Goal: Task Accomplishment & Management: Manage account settings

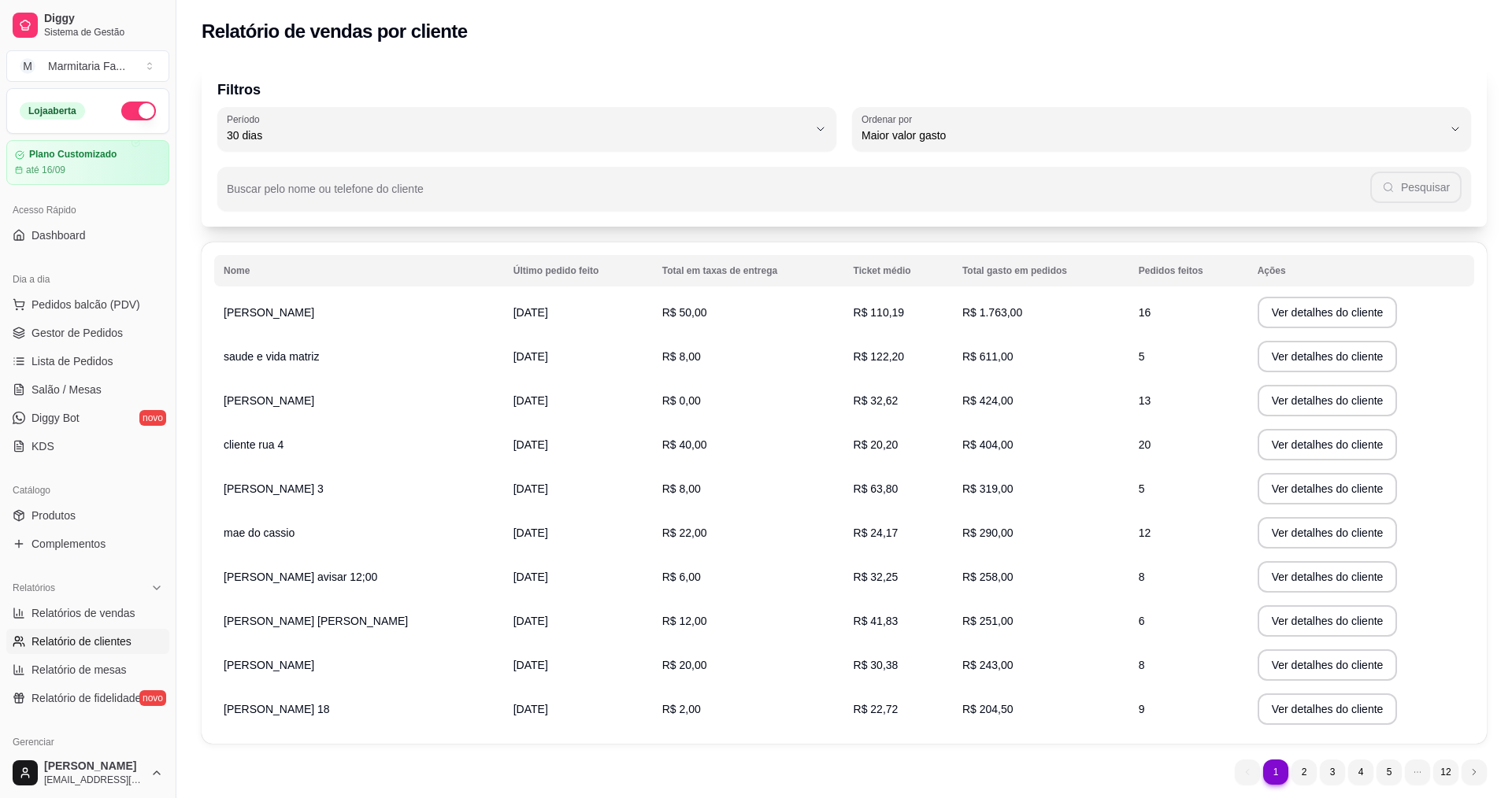
select select "30"
select select "HIGHEST_TOTAL_SPENT_WITH_ORDERS"
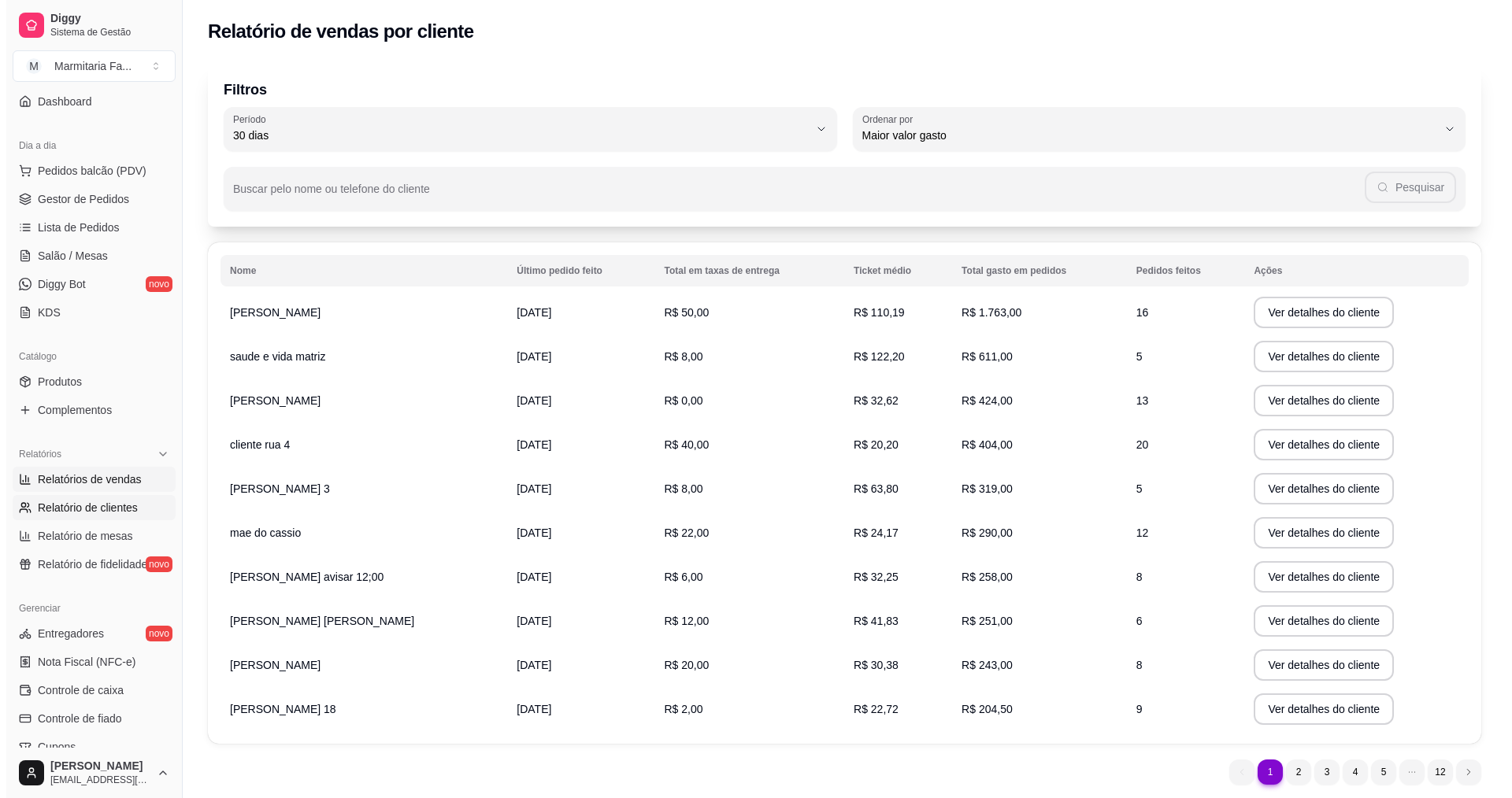
scroll to position [158, 0]
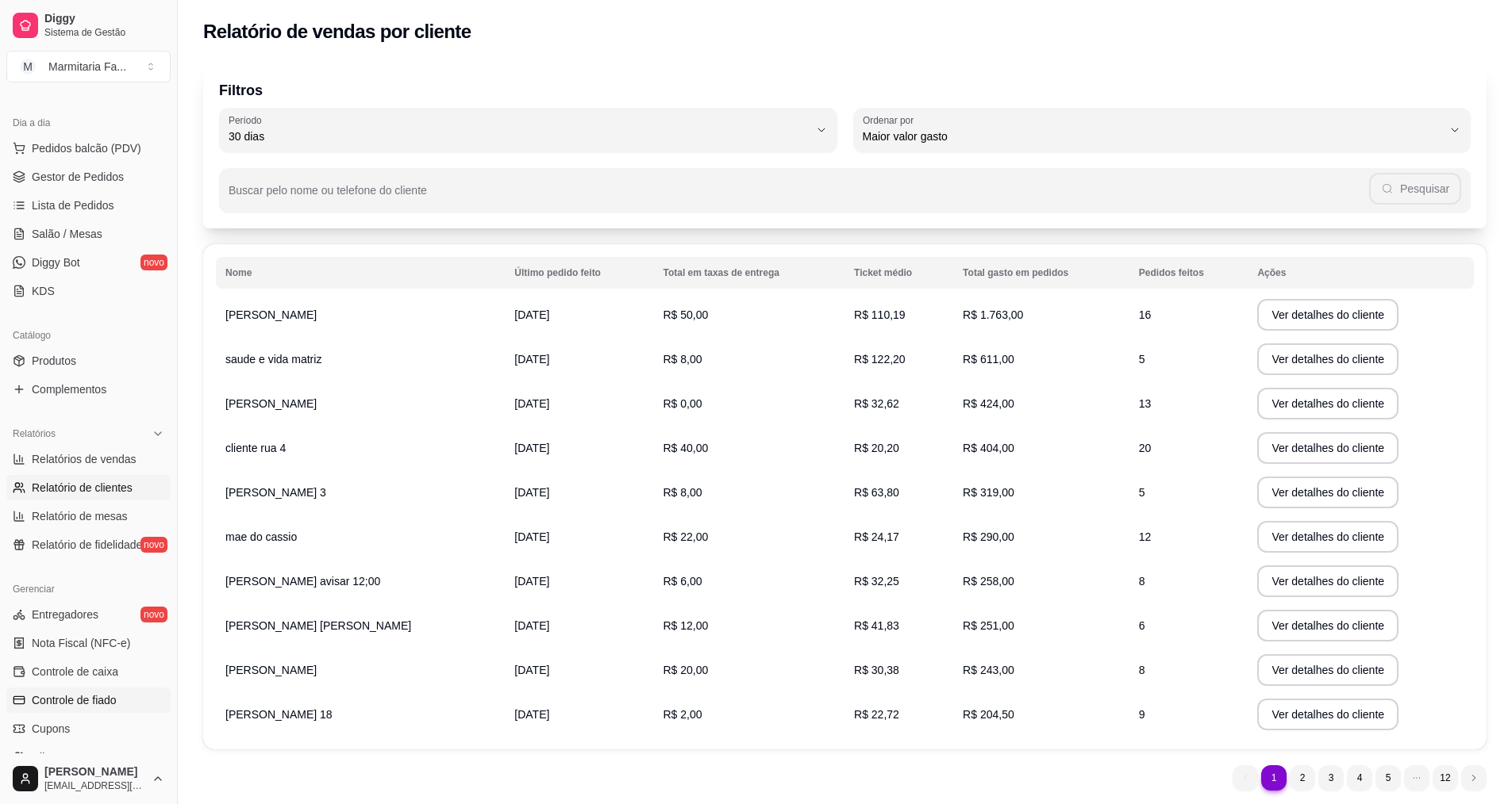
click at [59, 702] on span "Controle de fiado" at bounding box center [74, 700] width 85 height 16
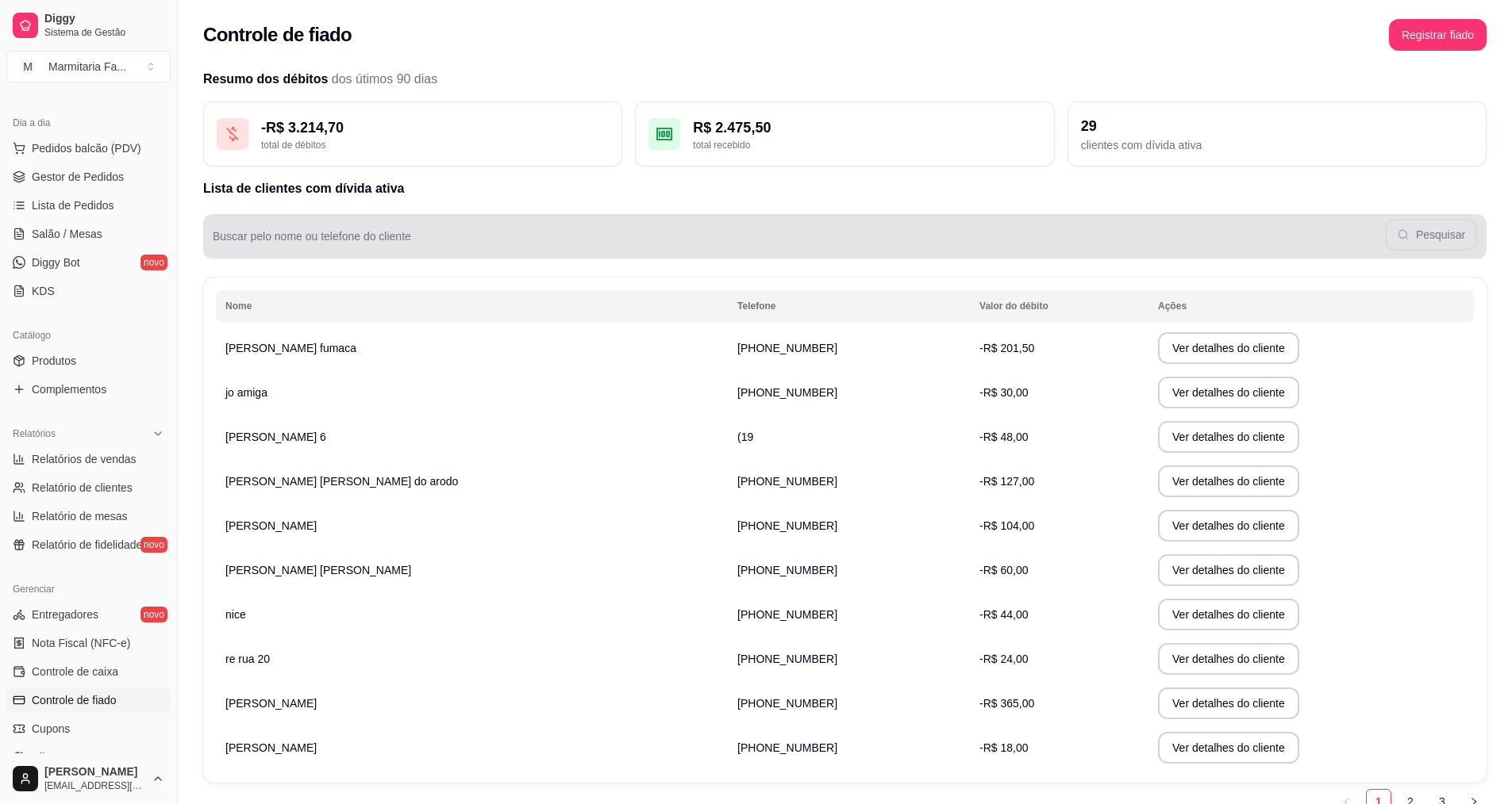
click at [270, 227] on div "Pesquisar" at bounding box center [844, 236] width 1264 height 32
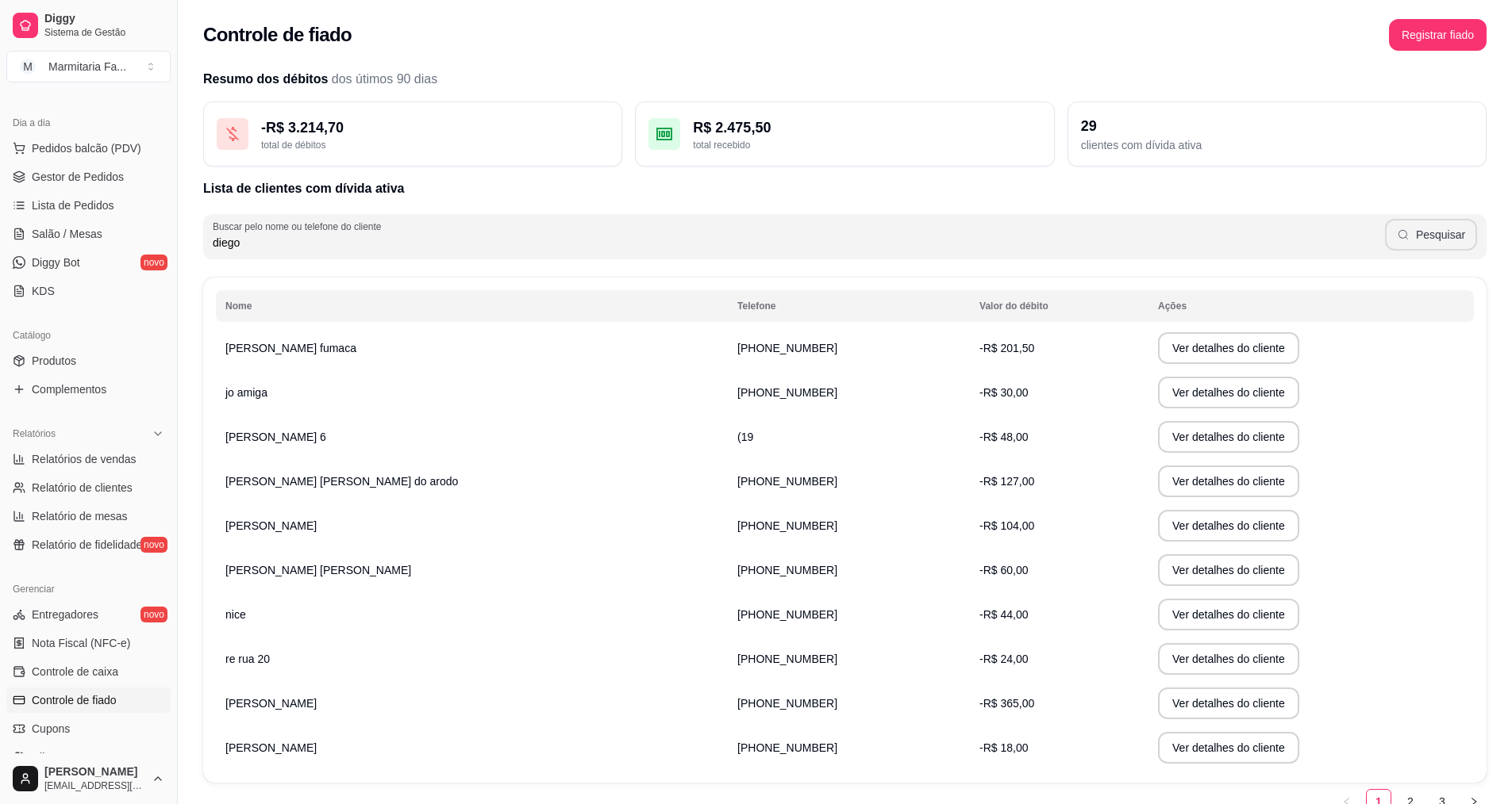
type input "diego"
click at [1416, 231] on button "Pesquisar" at bounding box center [1430, 235] width 92 height 32
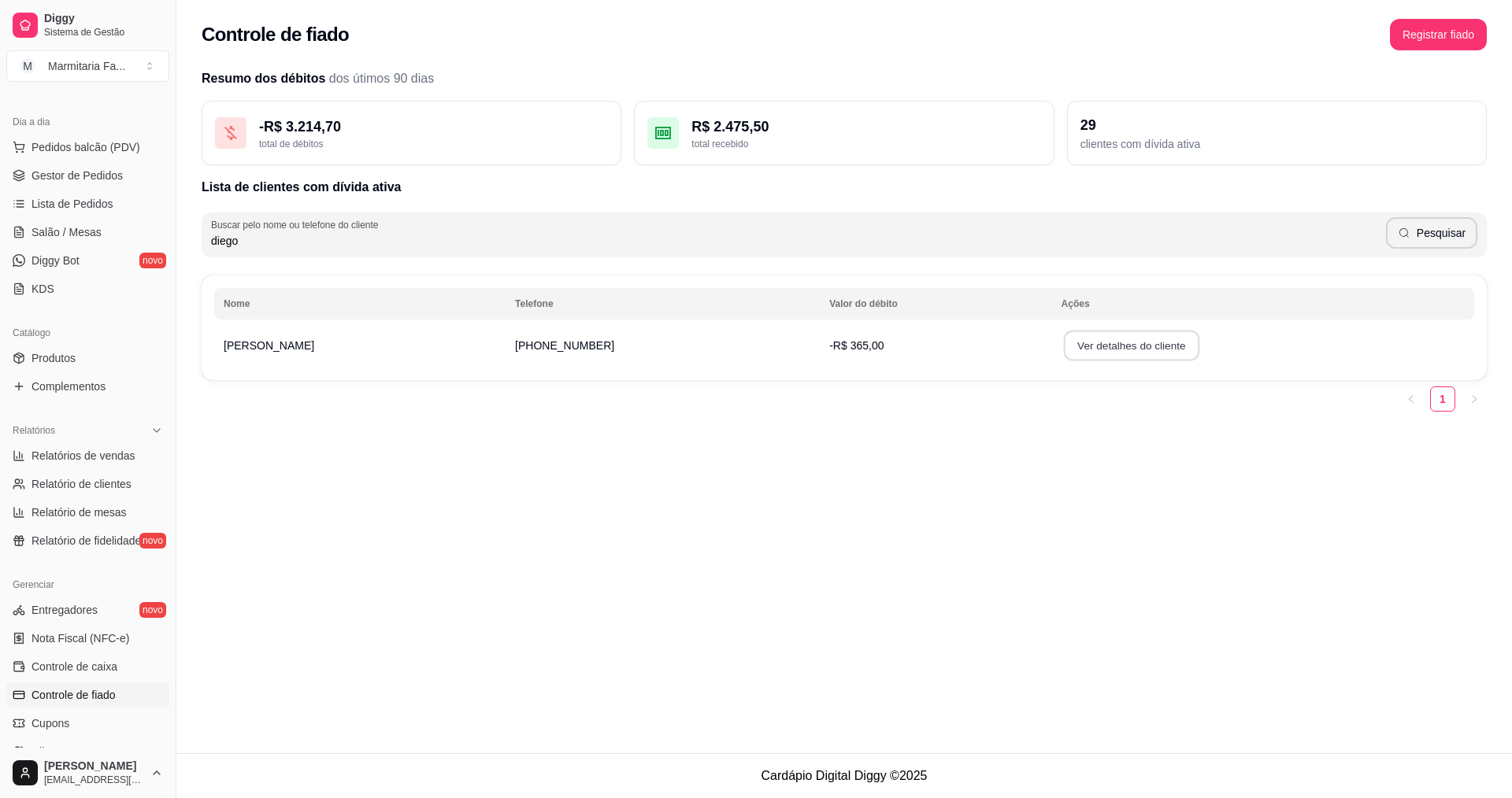
click at [1139, 349] on button "Ver detalhes do cliente" at bounding box center [1131, 345] width 136 height 31
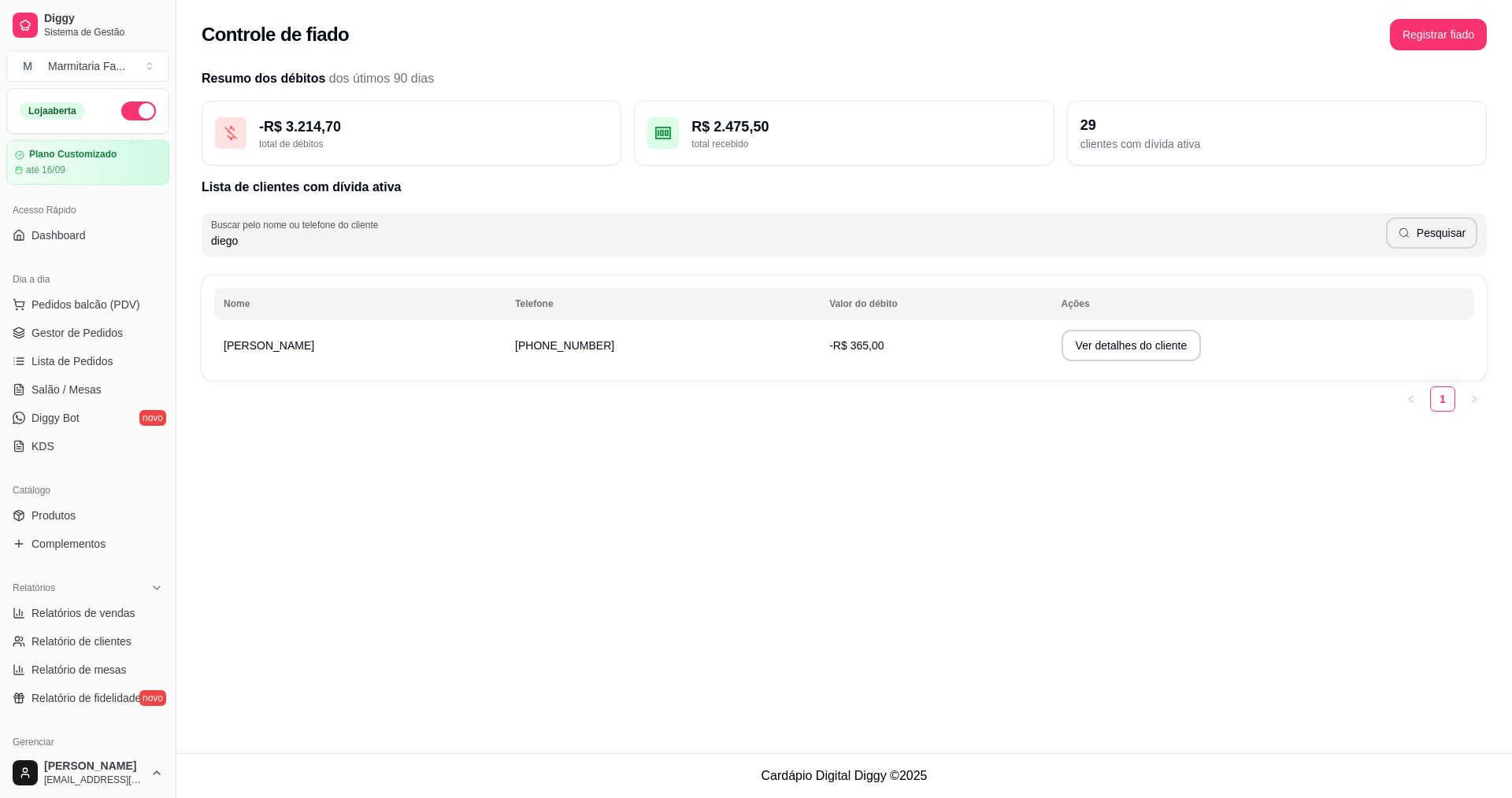
click at [121, 108] on button "button" at bounding box center [139, 111] width 35 height 19
click at [148, 620] on link "Relatórios de vendas" at bounding box center [88, 613] width 163 height 25
select select "ALL"
select select "0"
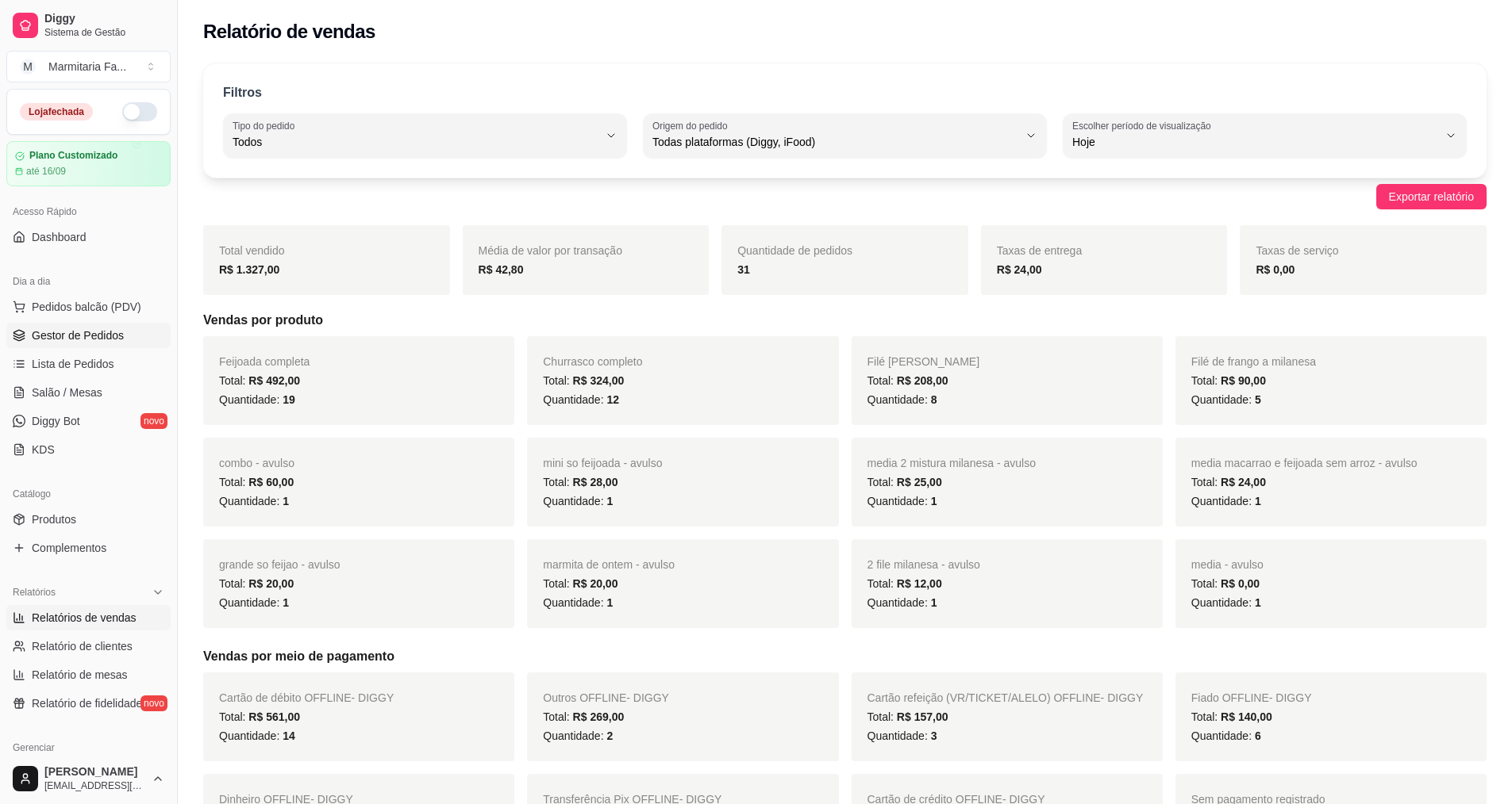
click at [117, 335] on span "Gestor de Pedidos" at bounding box center [77, 335] width 92 height 16
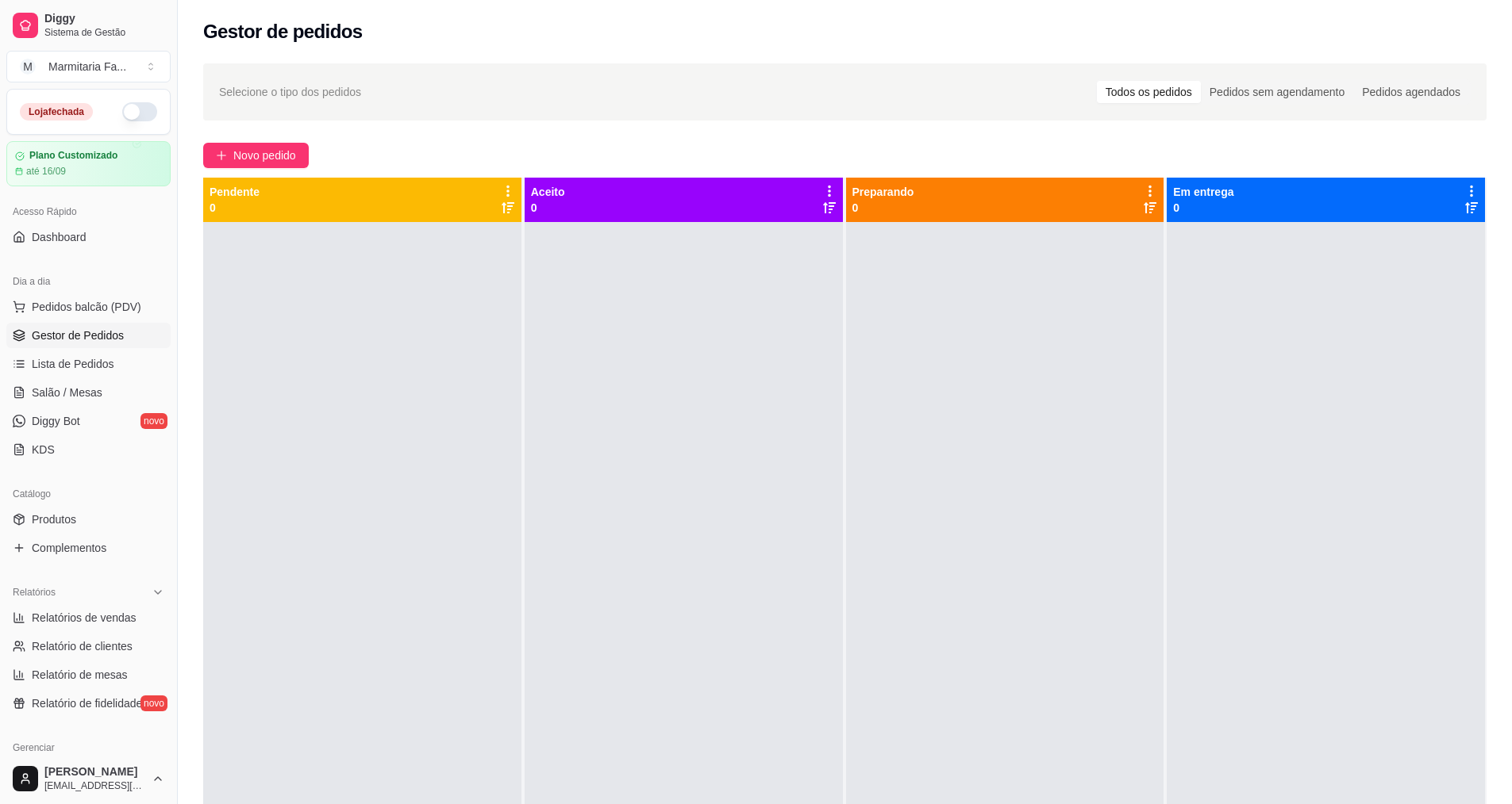
click at [7, 323] on link "Gestor de Pedidos" at bounding box center [88, 335] width 164 height 25
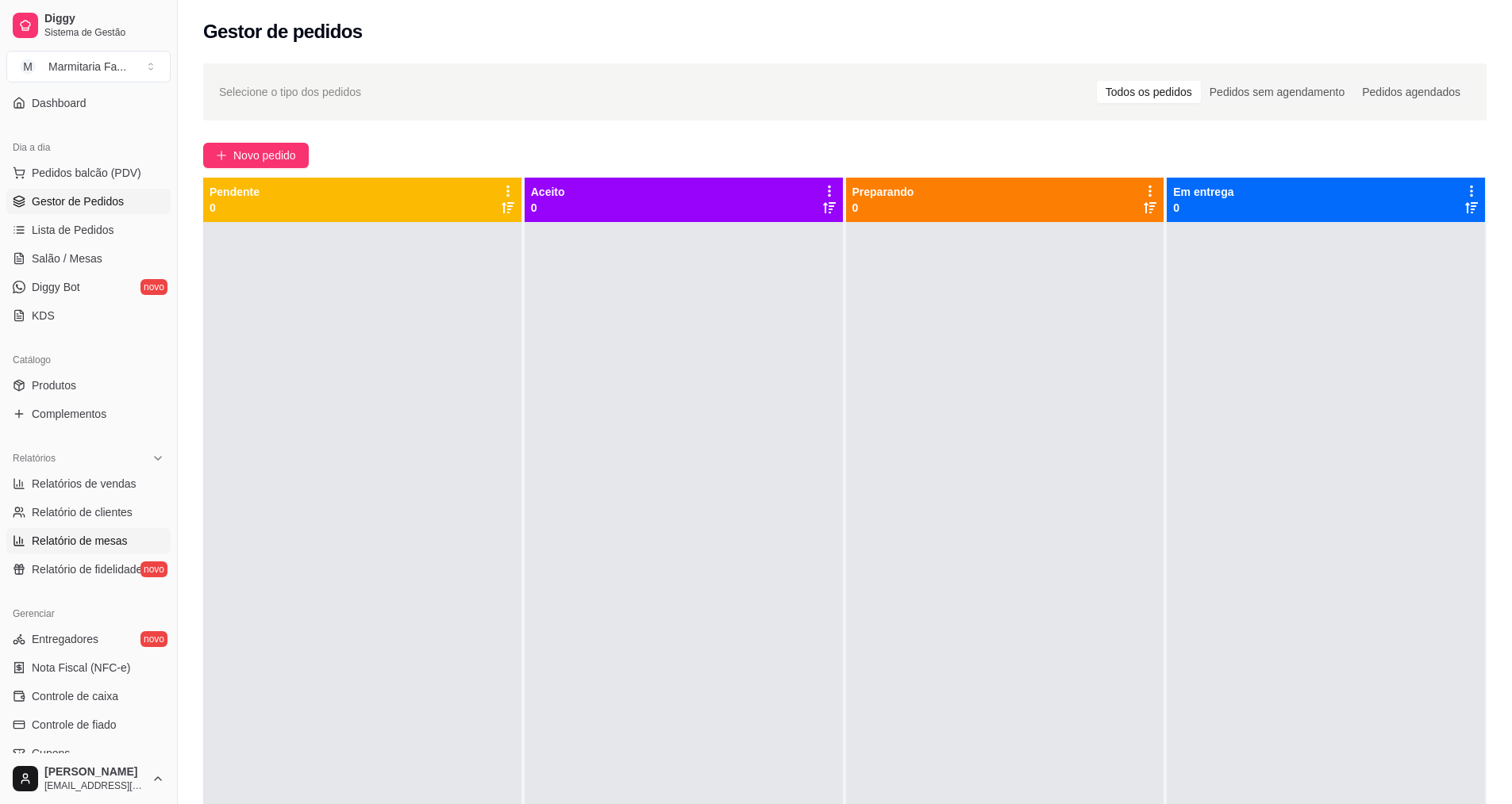
scroll to position [238, 0]
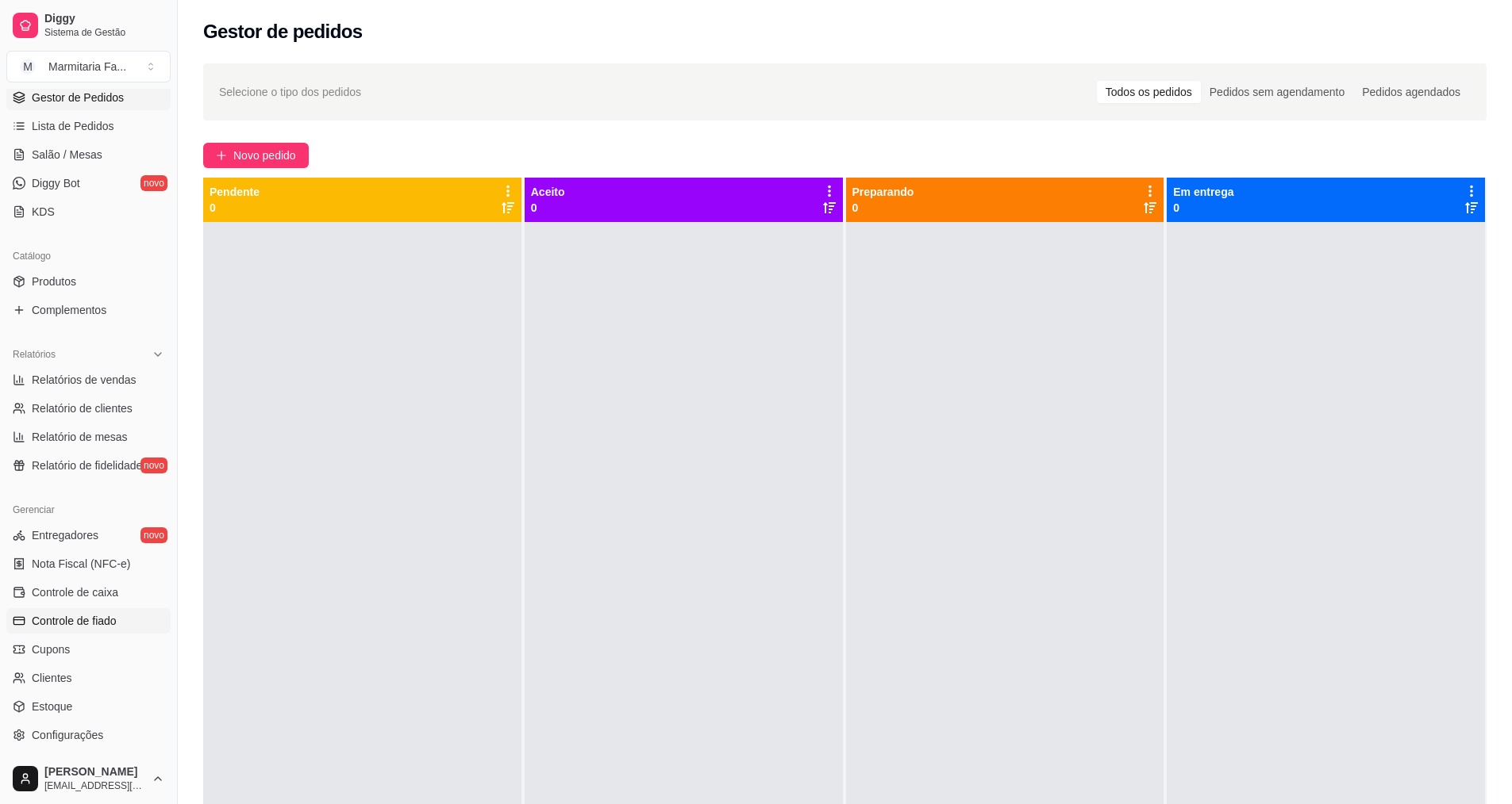
click at [74, 621] on span "Controle de fiado" at bounding box center [74, 621] width 85 height 16
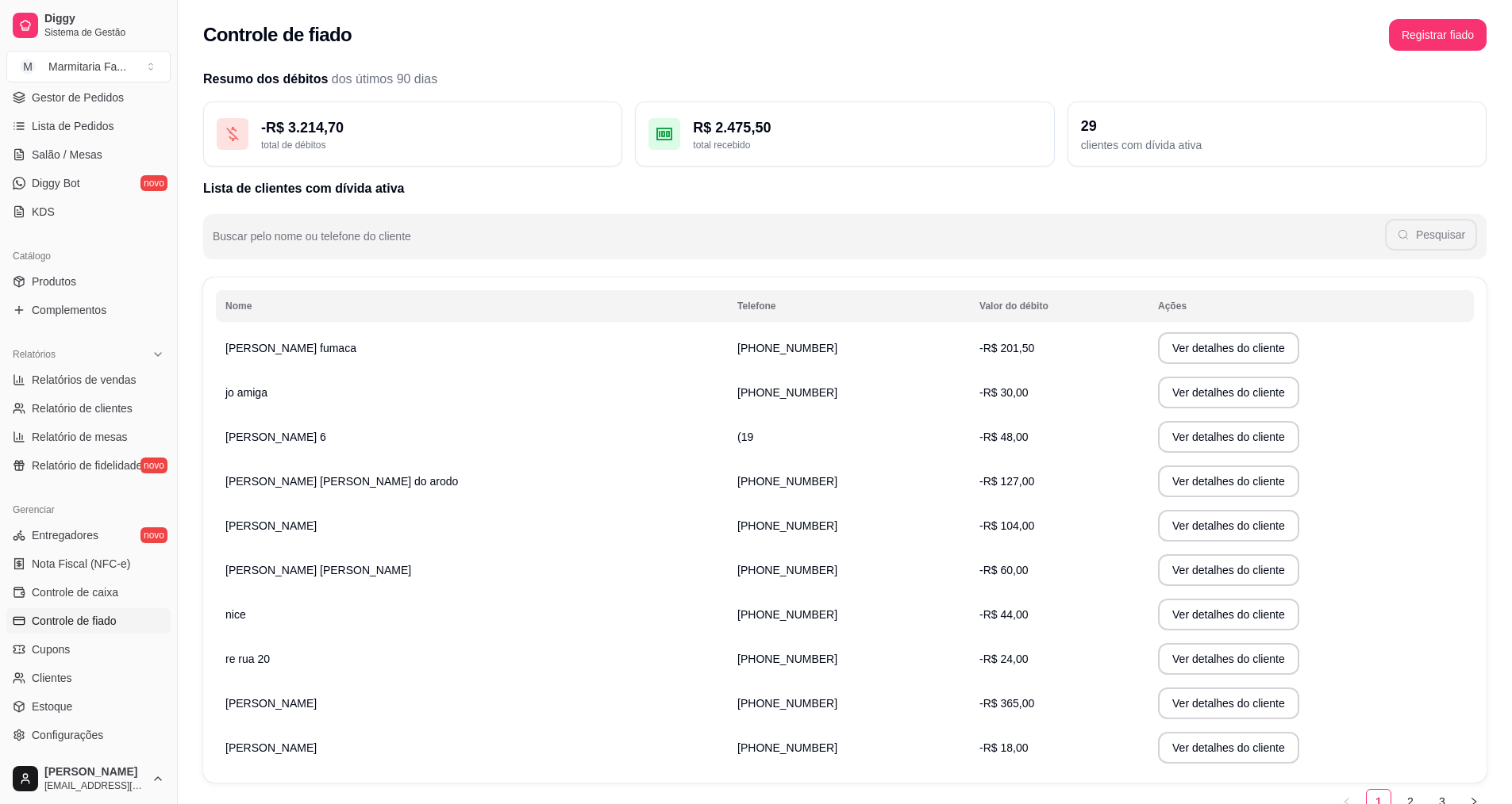
click at [281, 712] on td "[PERSON_NAME]" at bounding box center [471, 703] width 512 height 44
click at [1160, 701] on button "Ver detalhes do cliente" at bounding box center [1228, 703] width 137 height 31
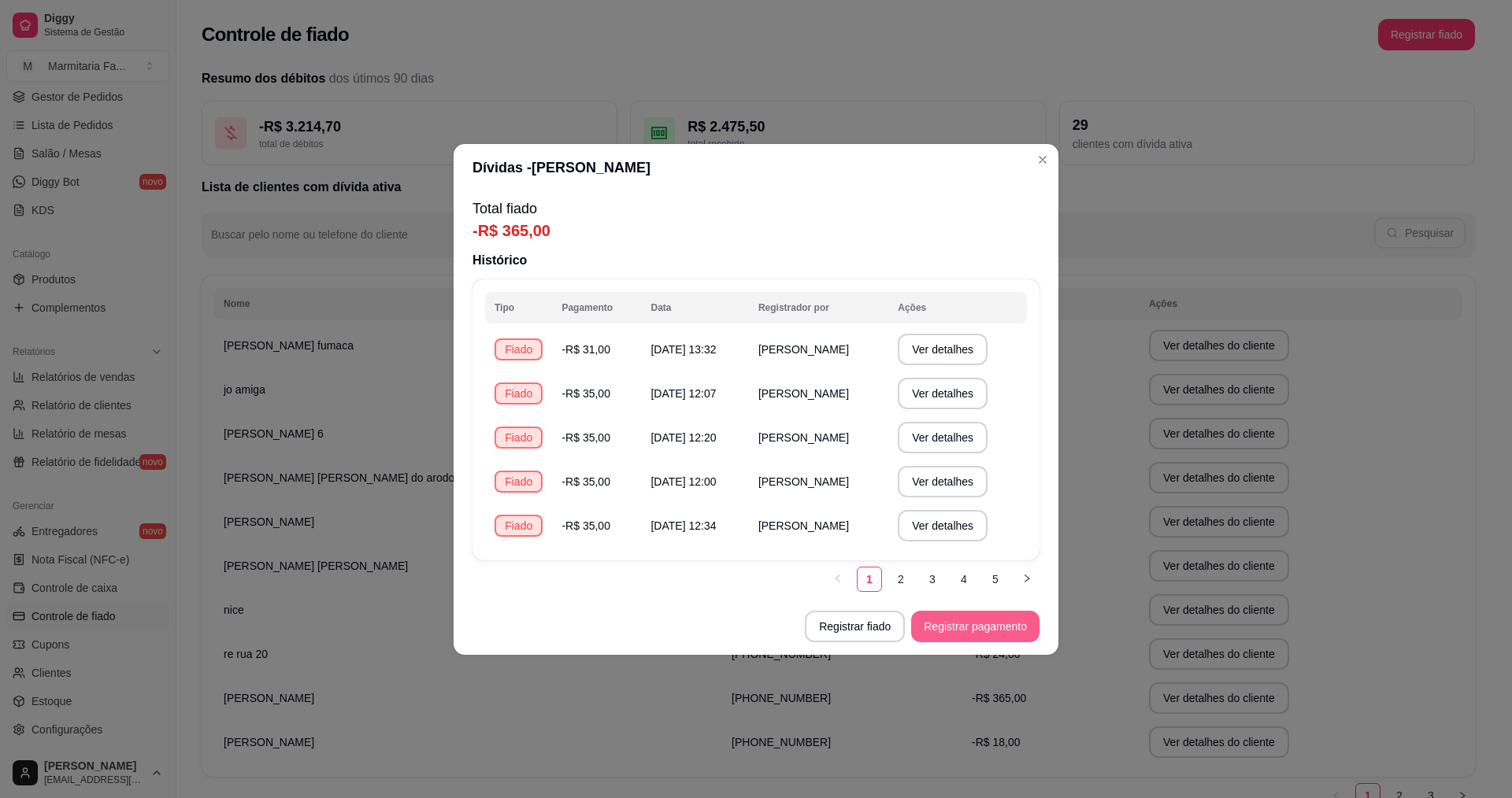
click at [986, 620] on button "Registrar pagamento" at bounding box center [975, 627] width 128 height 31
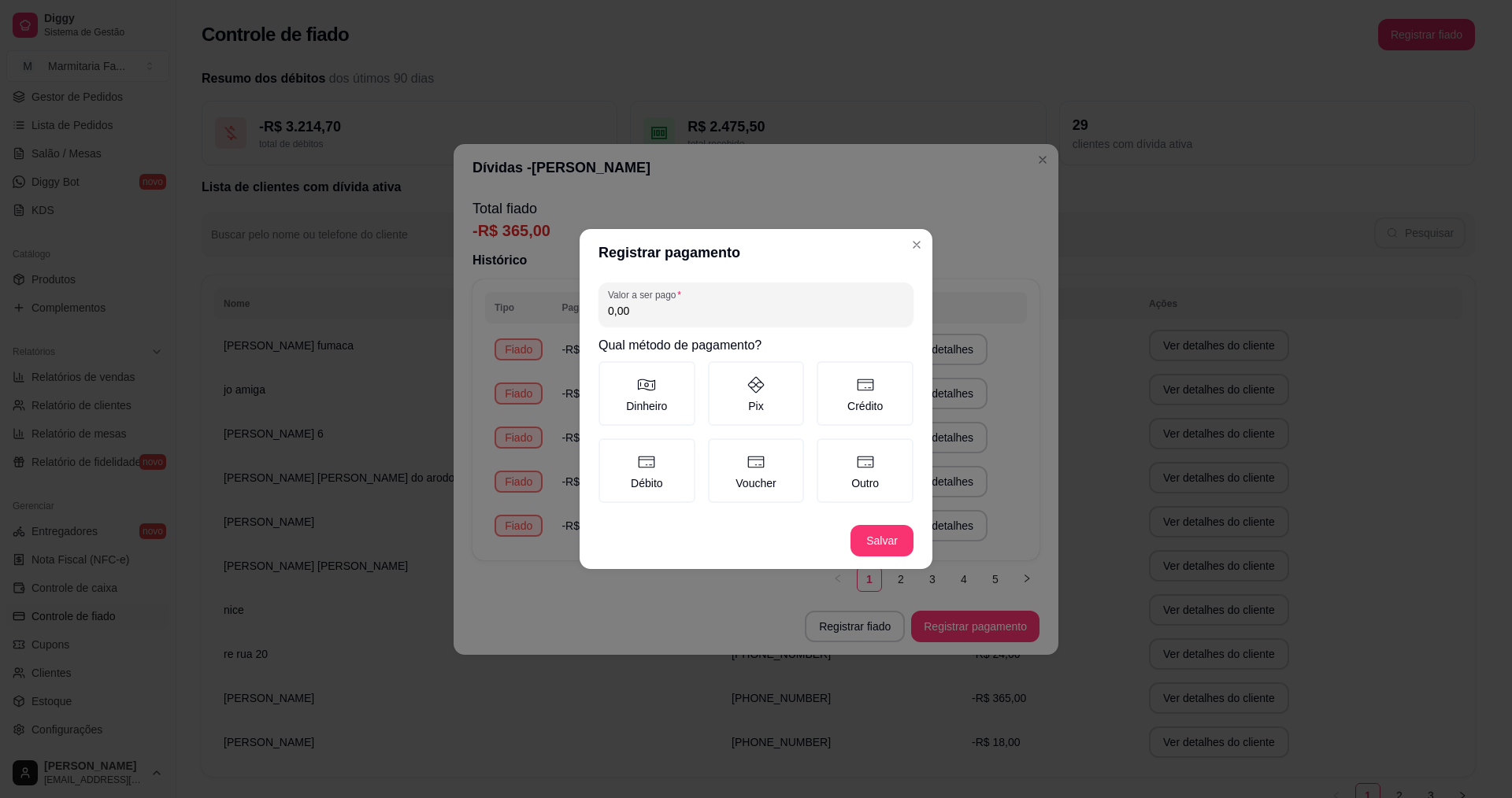
click at [686, 310] on input "0,00" at bounding box center [756, 311] width 296 height 16
type input "365,00"
click at [763, 464] on icon at bounding box center [756, 462] width 19 height 19
click at [720, 450] on button "Voucher" at bounding box center [713, 444] width 12 height 12
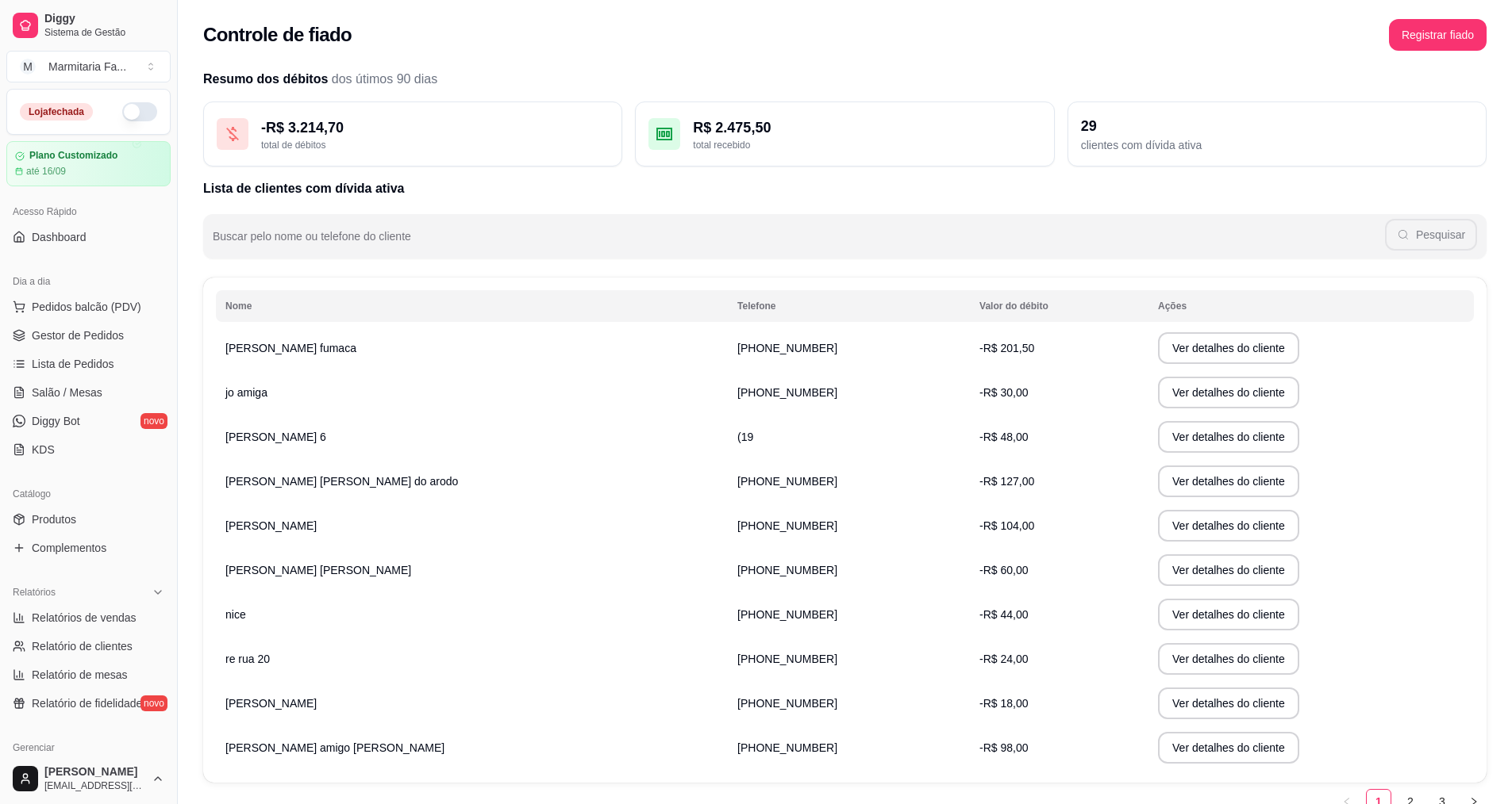
click at [728, 560] on td "[PHONE_NUMBER]" at bounding box center [848, 570] width 242 height 44
click at [67, 337] on span "Gestor de Pedidos" at bounding box center [77, 335] width 92 height 16
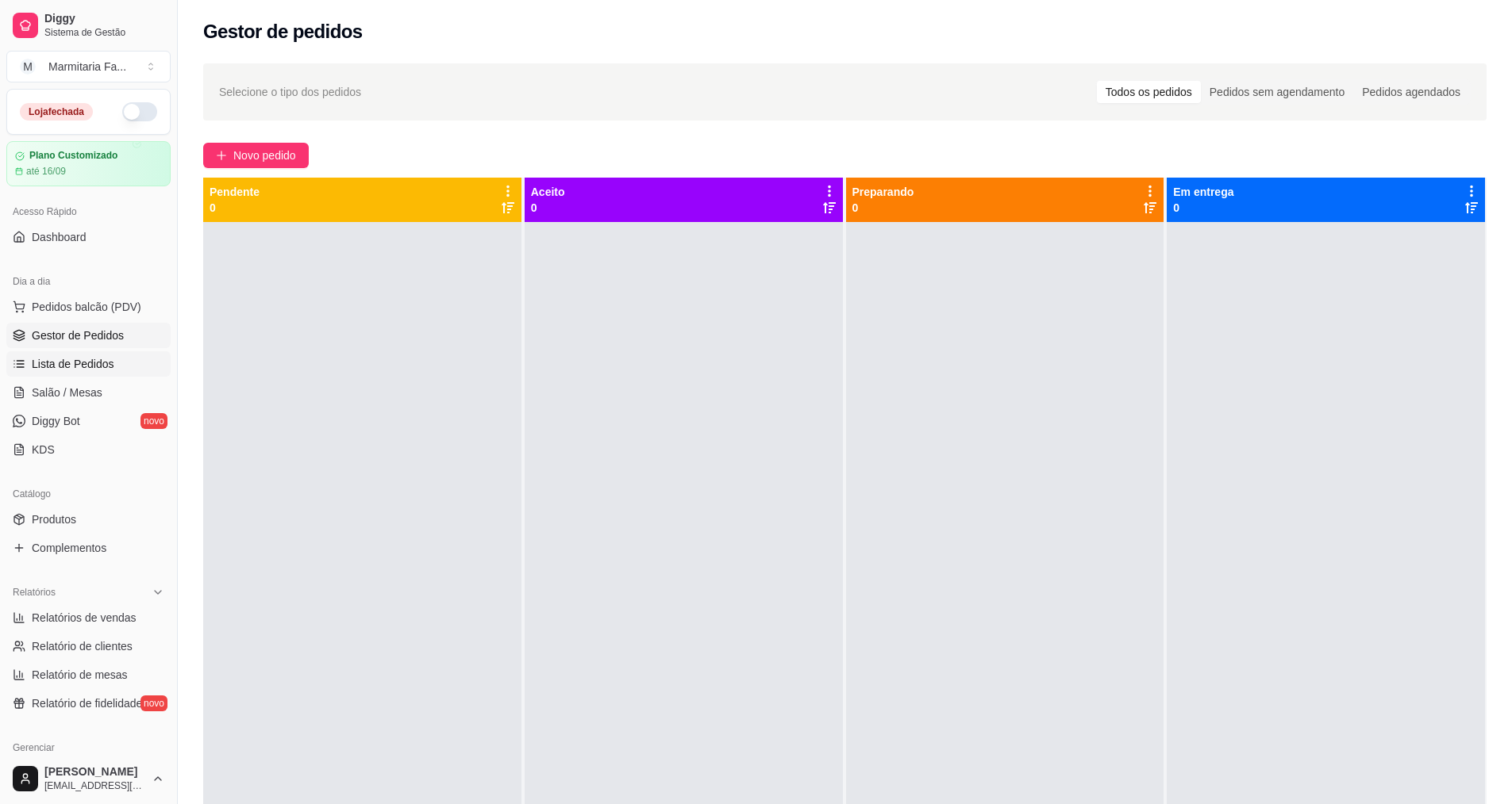
click at [72, 364] on span "Lista de Pedidos" at bounding box center [72, 364] width 82 height 16
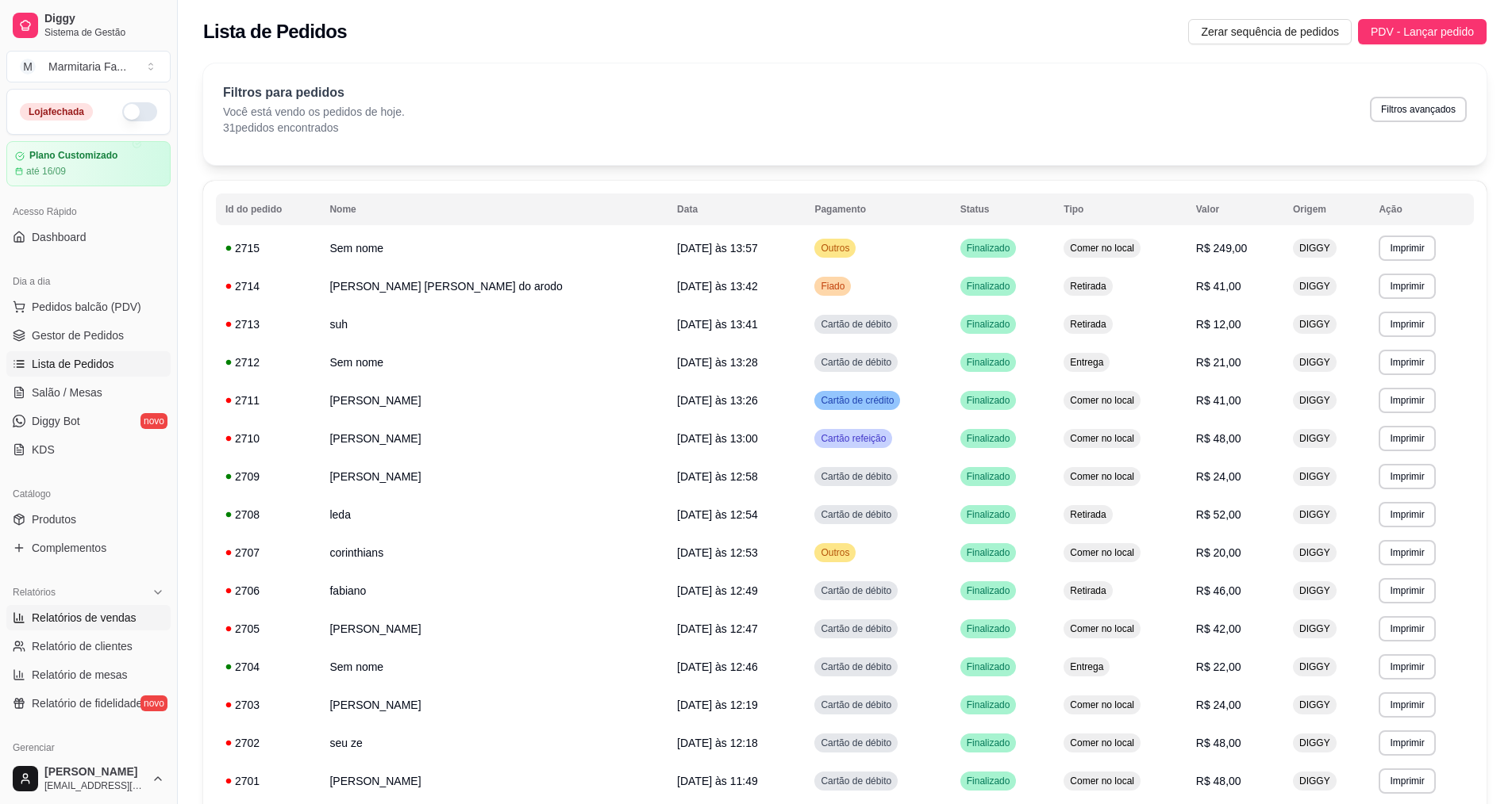
click at [70, 614] on span "Relatórios de vendas" at bounding box center [84, 618] width 105 height 16
select select "ALL"
select select "0"
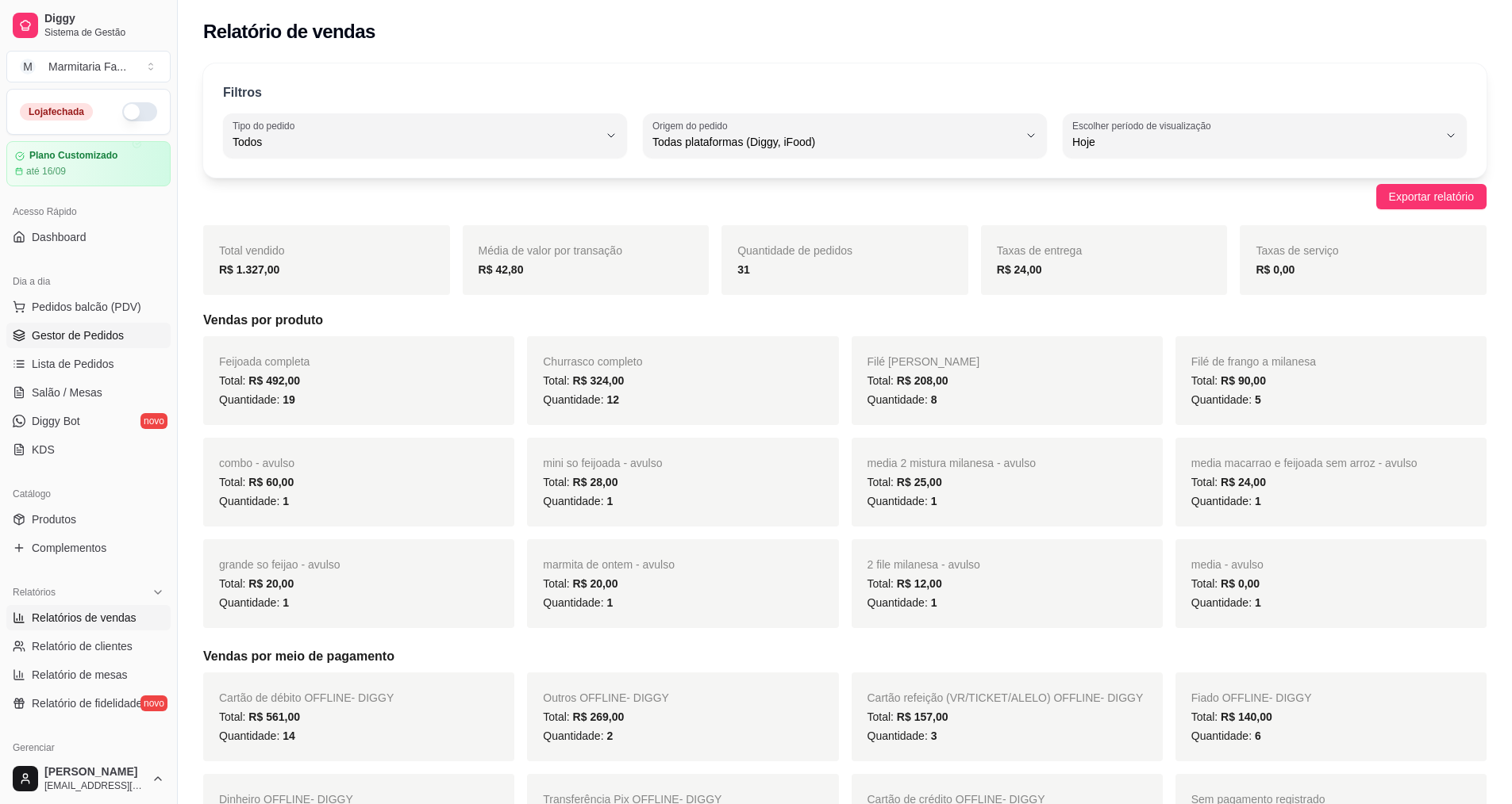
click at [75, 335] on span "Gestor de Pedidos" at bounding box center [77, 335] width 92 height 16
